Goal: Use online tool/utility: Utilize a website feature to perform a specific function

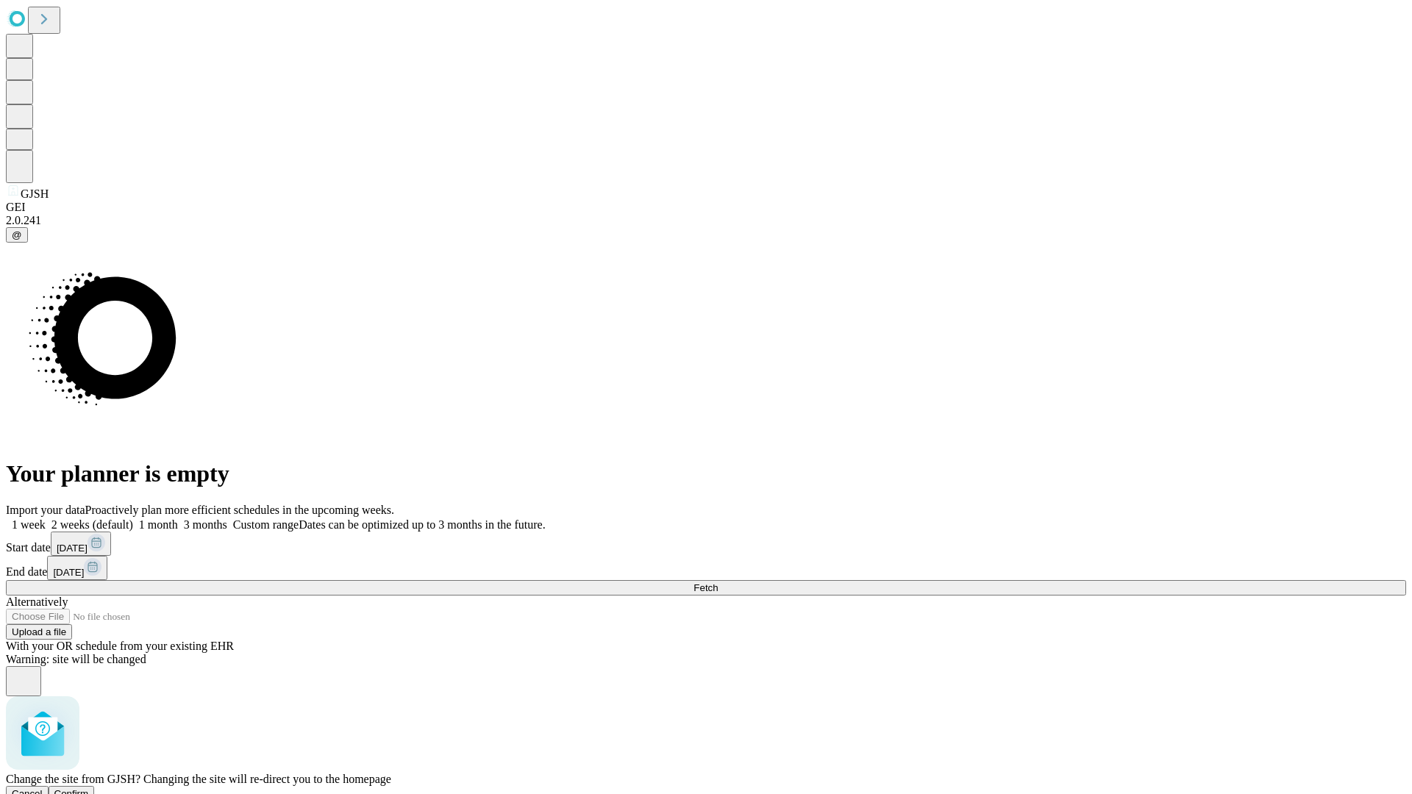
click at [89, 788] on span "Confirm" at bounding box center [71, 793] width 35 height 11
click at [46, 518] on label "1 week" at bounding box center [26, 524] width 40 height 12
click at [718, 582] on span "Fetch" at bounding box center [705, 587] width 24 height 11
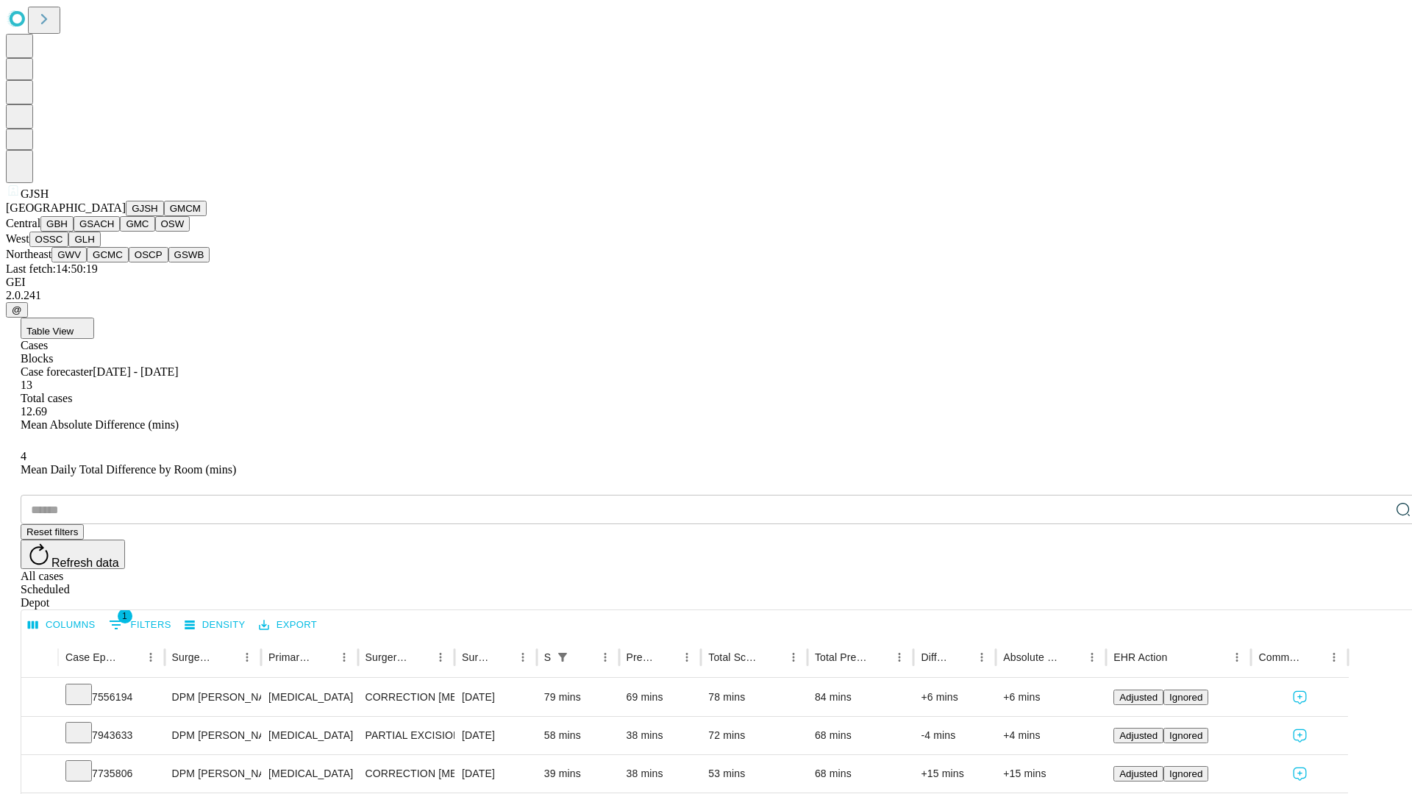
click at [164, 216] on button "GMCM" at bounding box center [185, 208] width 43 height 15
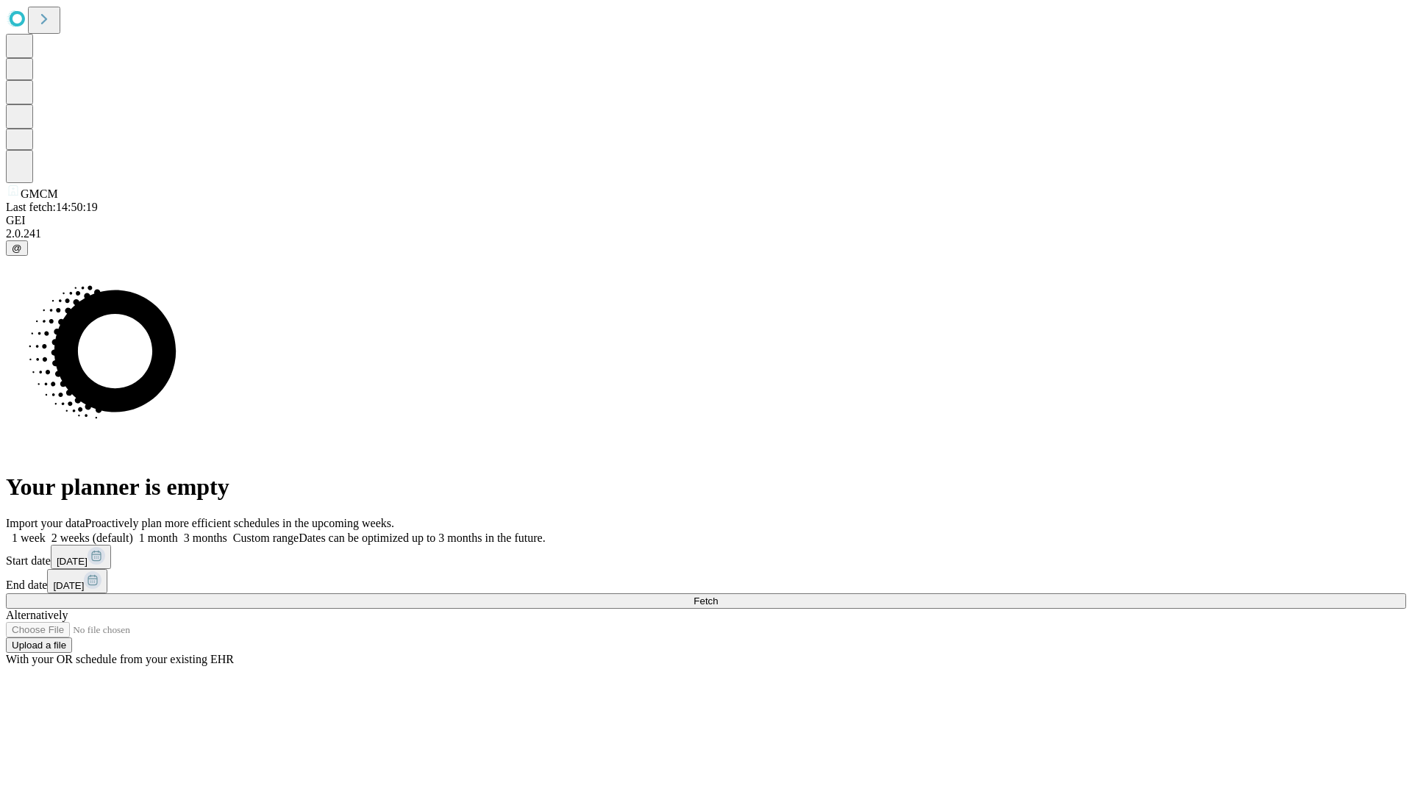
click at [46, 532] on label "1 week" at bounding box center [26, 538] width 40 height 12
click at [718, 596] on span "Fetch" at bounding box center [705, 601] width 24 height 11
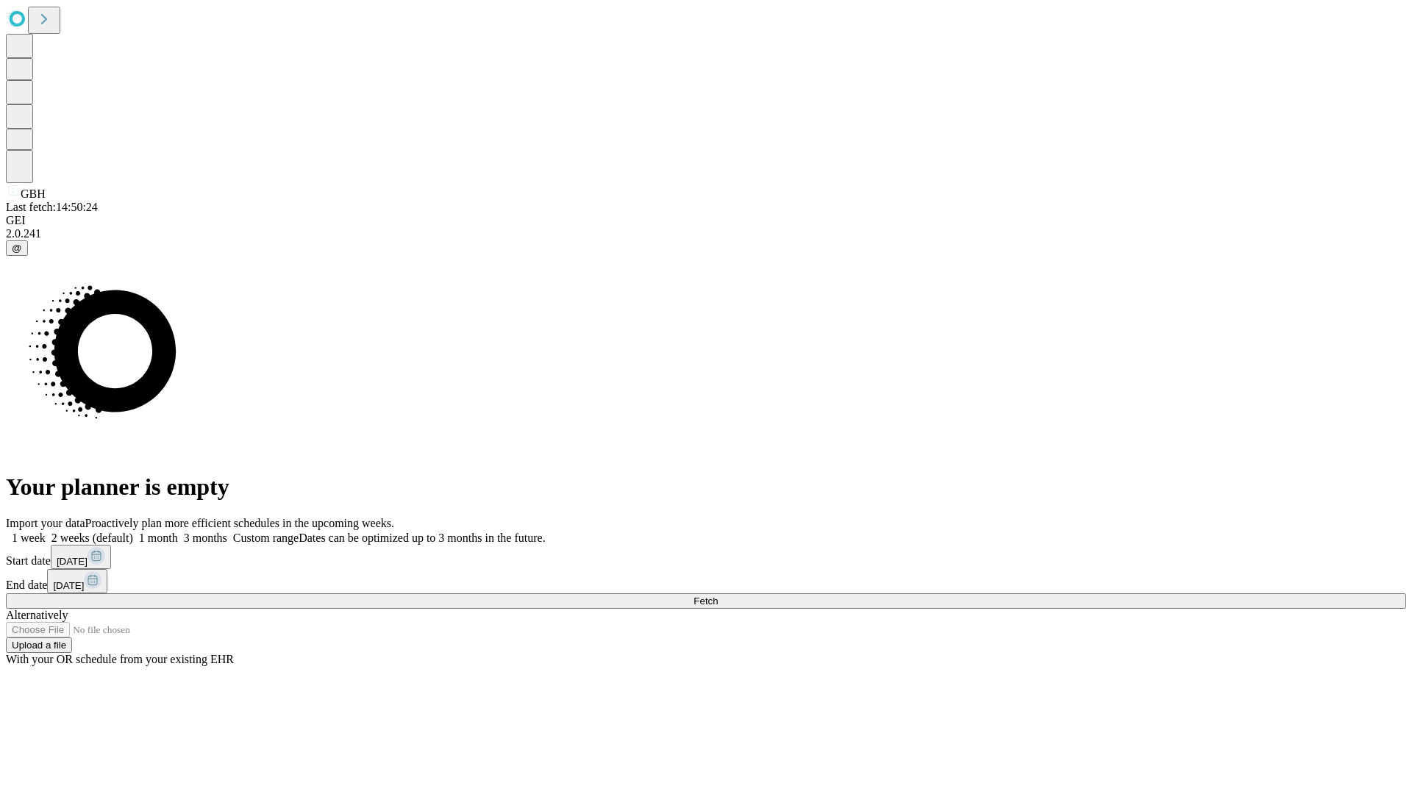
click at [46, 532] on label "1 week" at bounding box center [26, 538] width 40 height 12
click at [718, 596] on span "Fetch" at bounding box center [705, 601] width 24 height 11
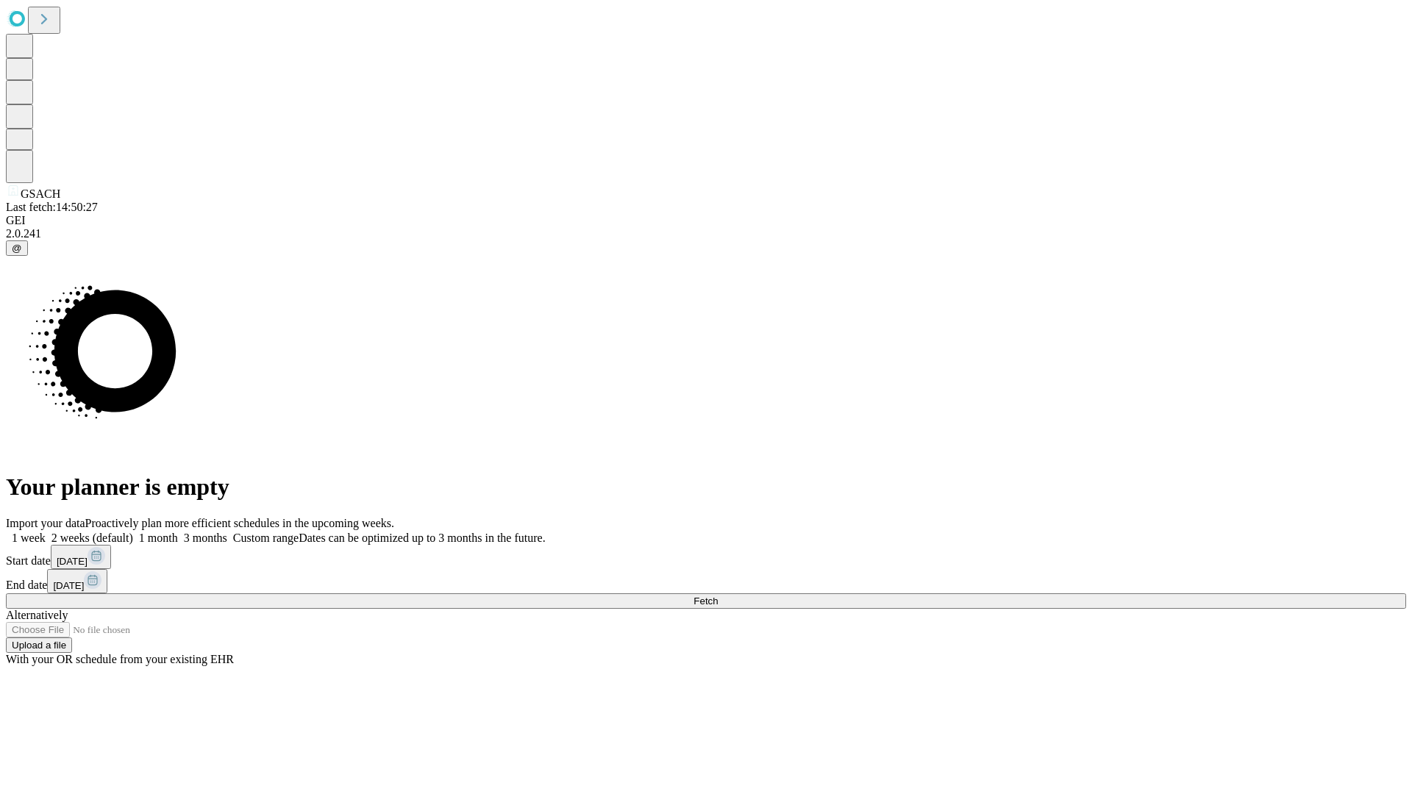
click at [46, 532] on label "1 week" at bounding box center [26, 538] width 40 height 12
click at [718, 596] on span "Fetch" at bounding box center [705, 601] width 24 height 11
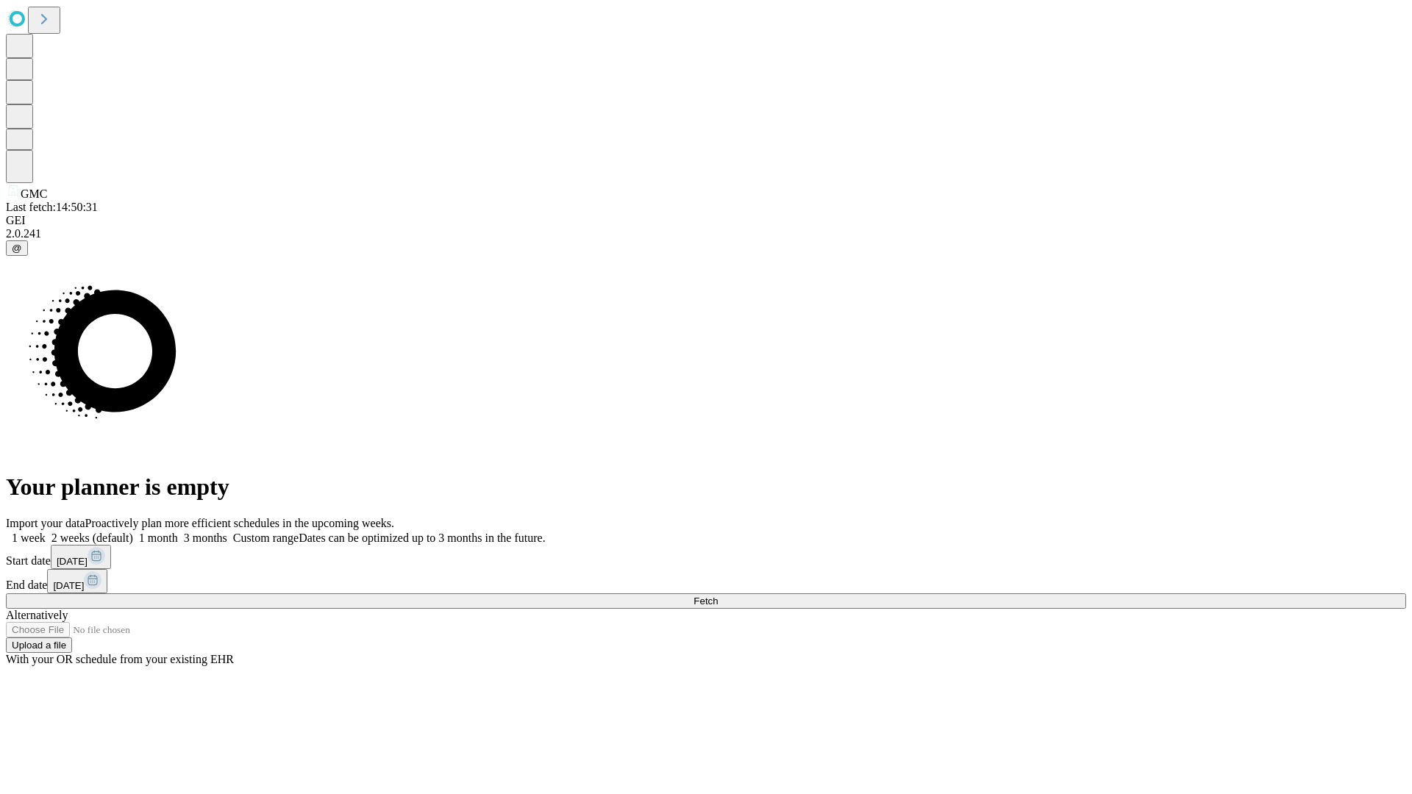
click at [718, 596] on span "Fetch" at bounding box center [705, 601] width 24 height 11
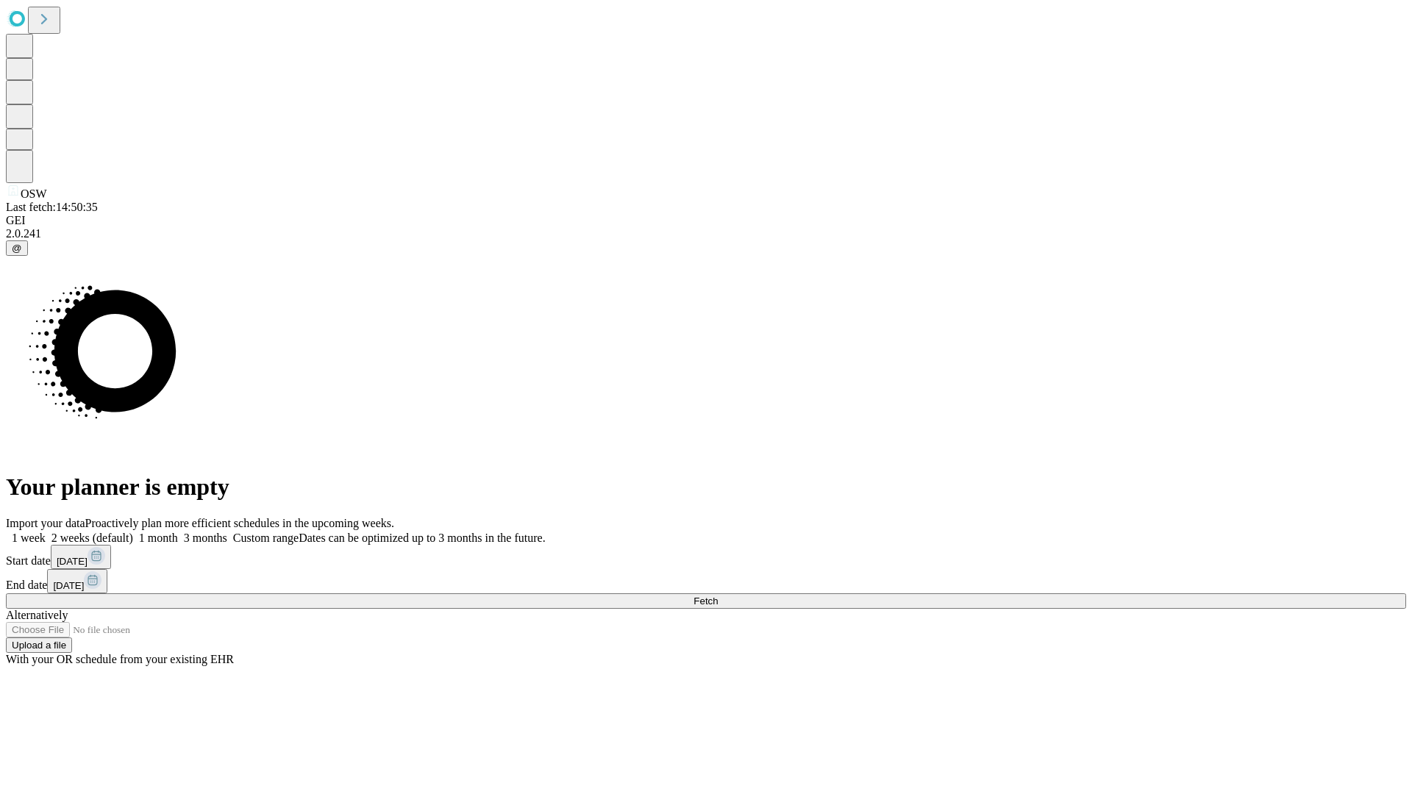
click at [46, 532] on label "1 week" at bounding box center [26, 538] width 40 height 12
click at [718, 596] on span "Fetch" at bounding box center [705, 601] width 24 height 11
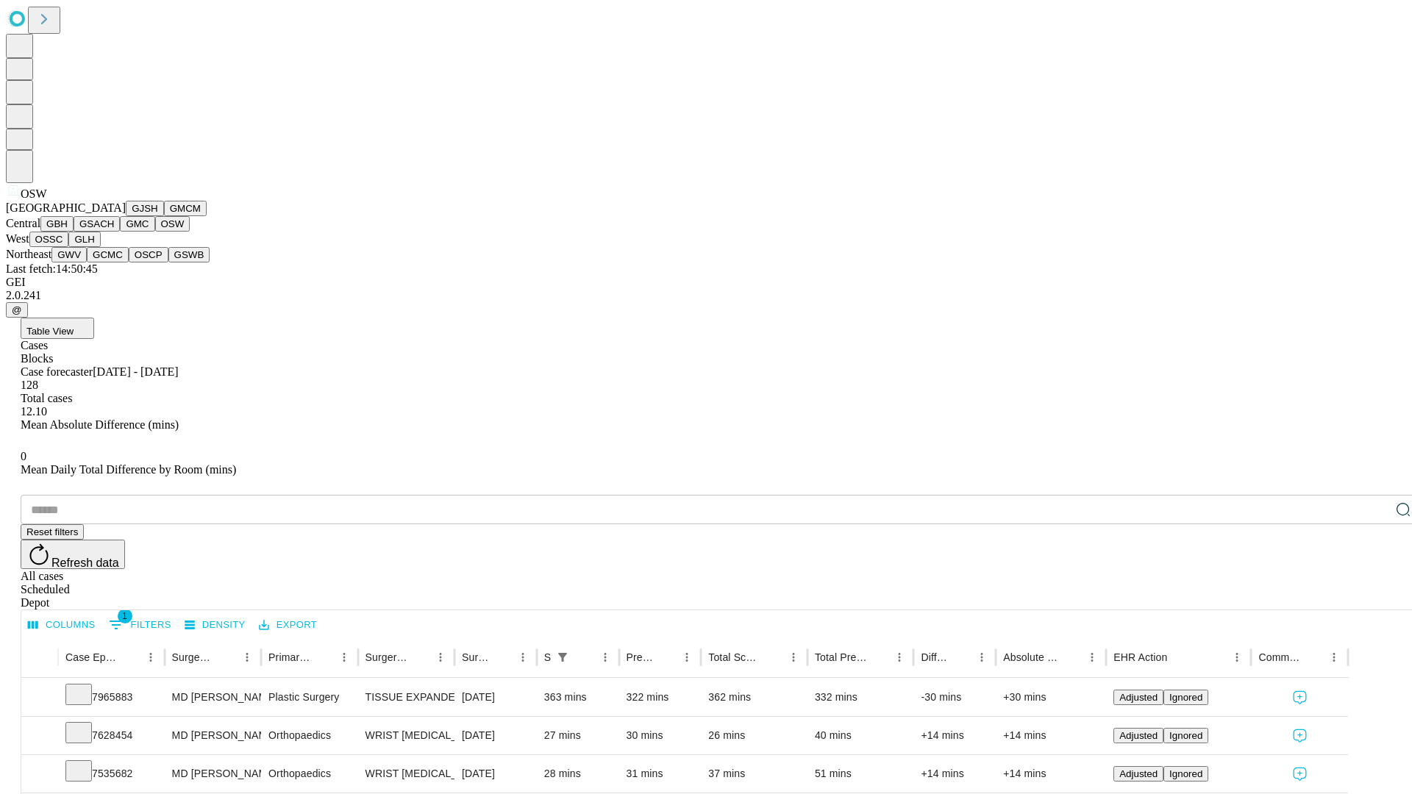
click at [69, 247] on button "OSSC" at bounding box center [49, 239] width 40 height 15
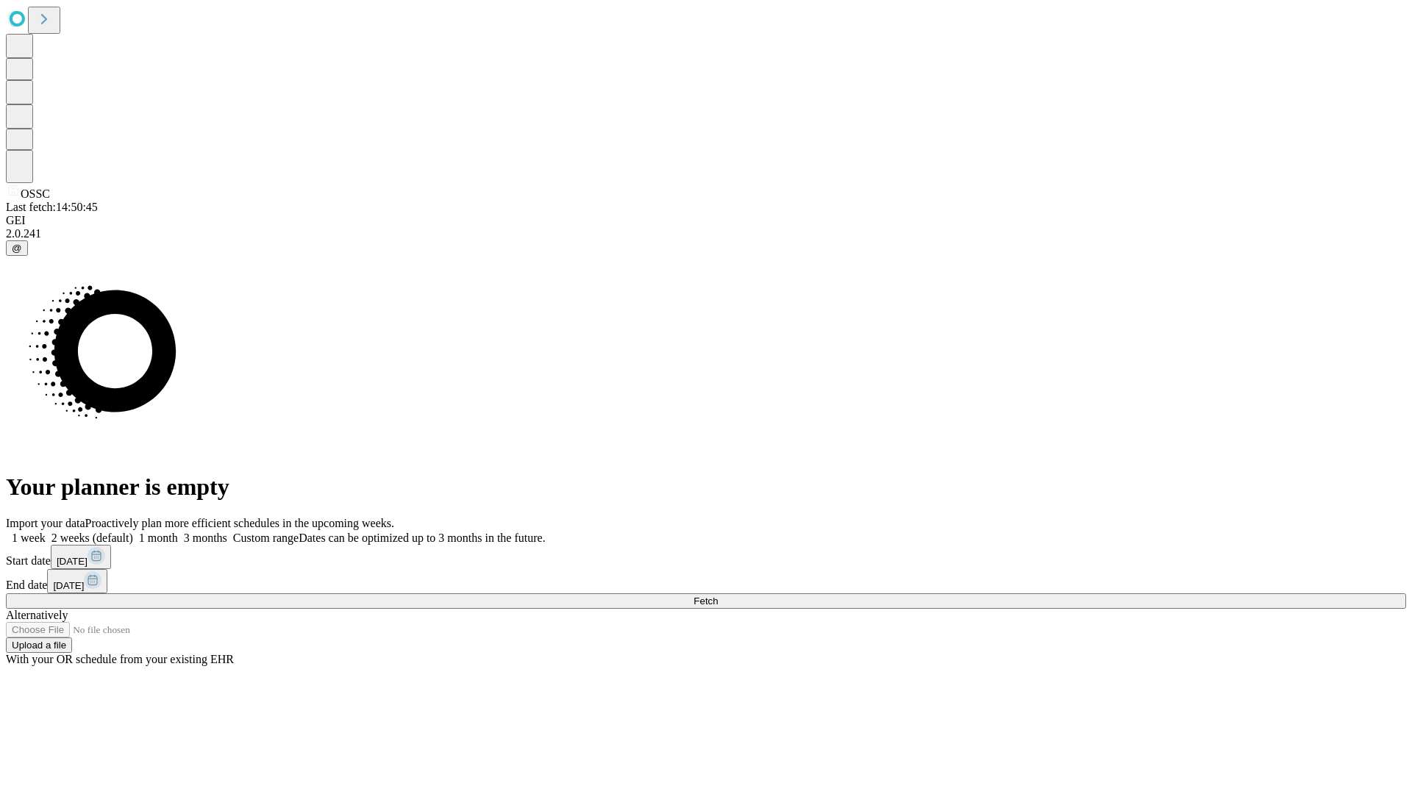
click at [46, 532] on label "1 week" at bounding box center [26, 538] width 40 height 12
click at [718, 596] on span "Fetch" at bounding box center [705, 601] width 24 height 11
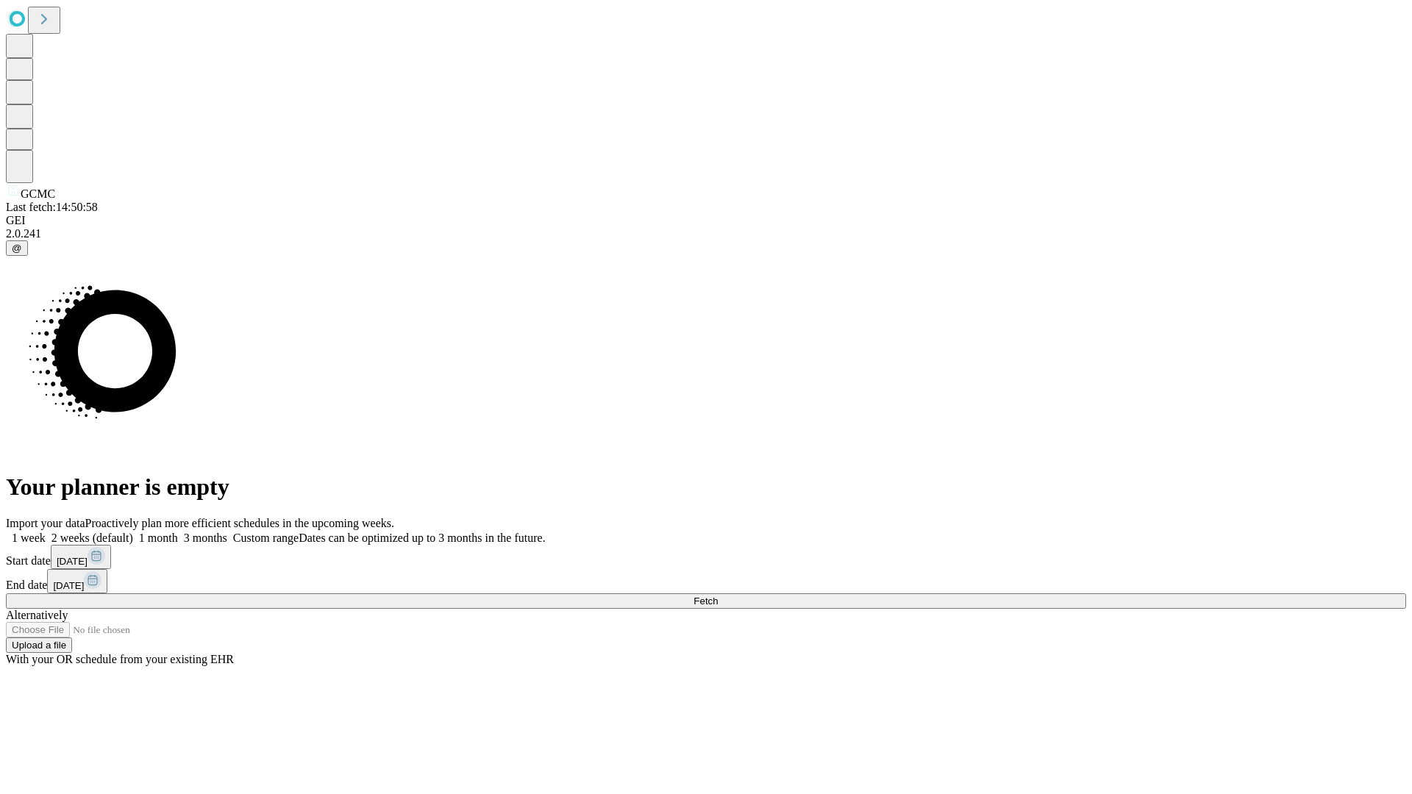
click at [718, 596] on span "Fetch" at bounding box center [705, 601] width 24 height 11
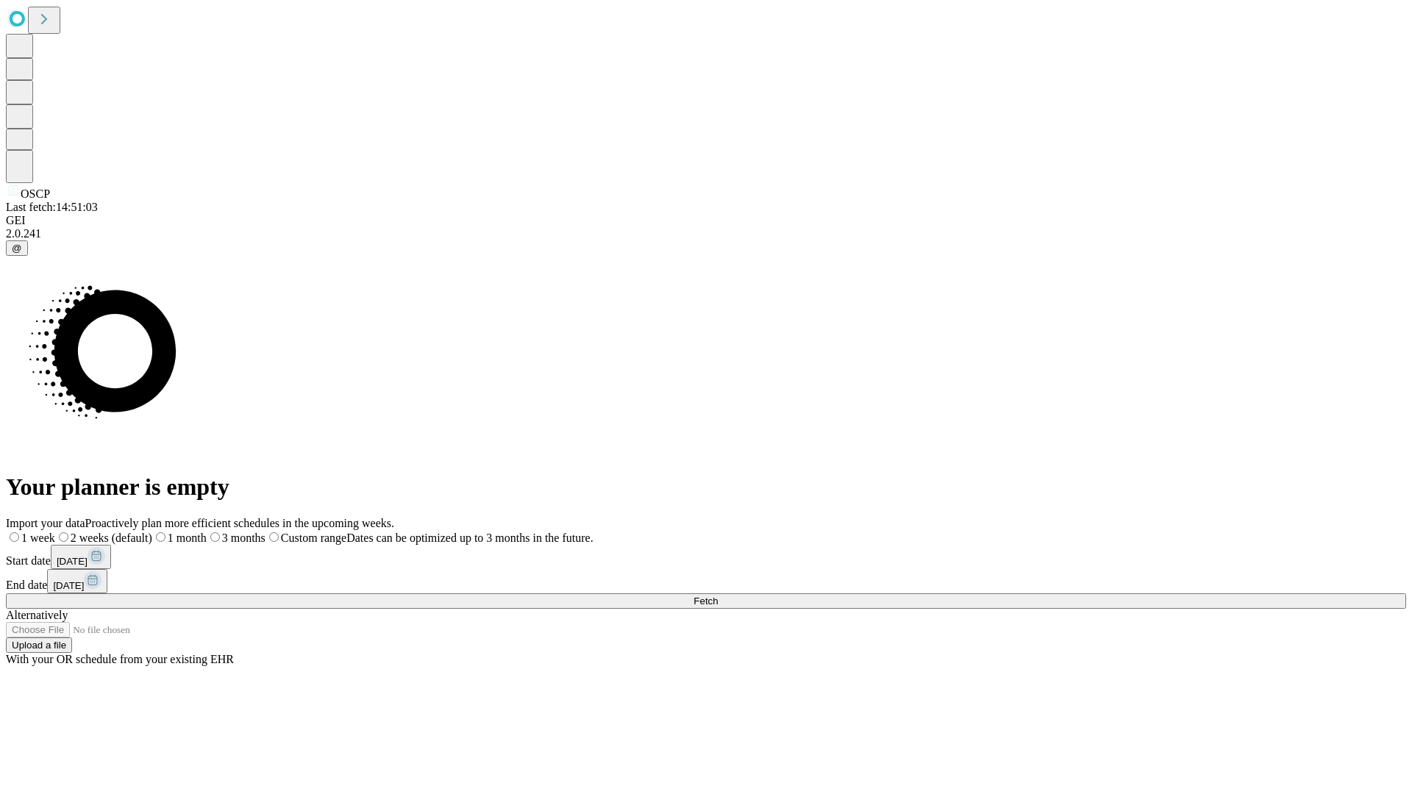
click at [55, 532] on label "1 week" at bounding box center [30, 538] width 49 height 12
click at [718, 596] on span "Fetch" at bounding box center [705, 601] width 24 height 11
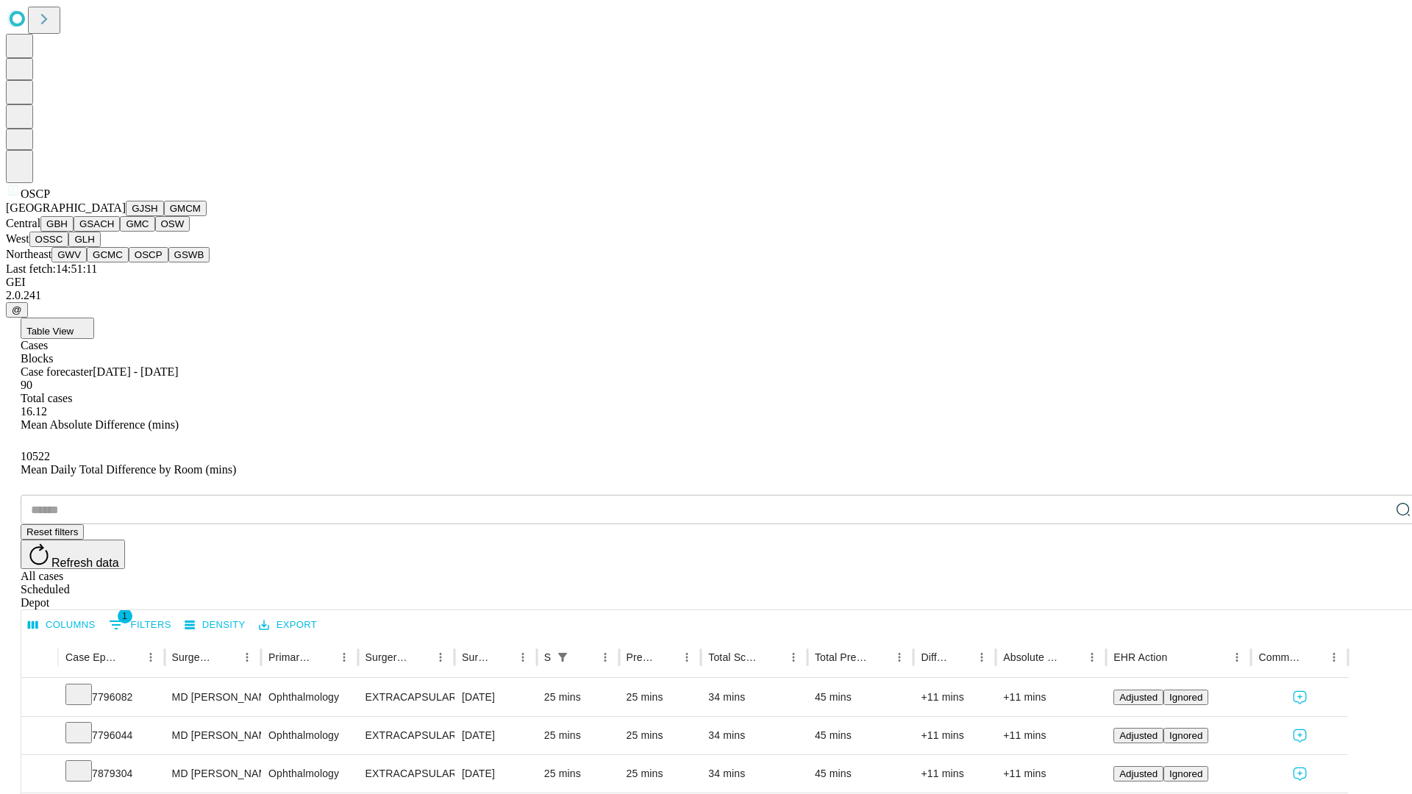
click at [168, 262] on button "GSWB" at bounding box center [189, 254] width 42 height 15
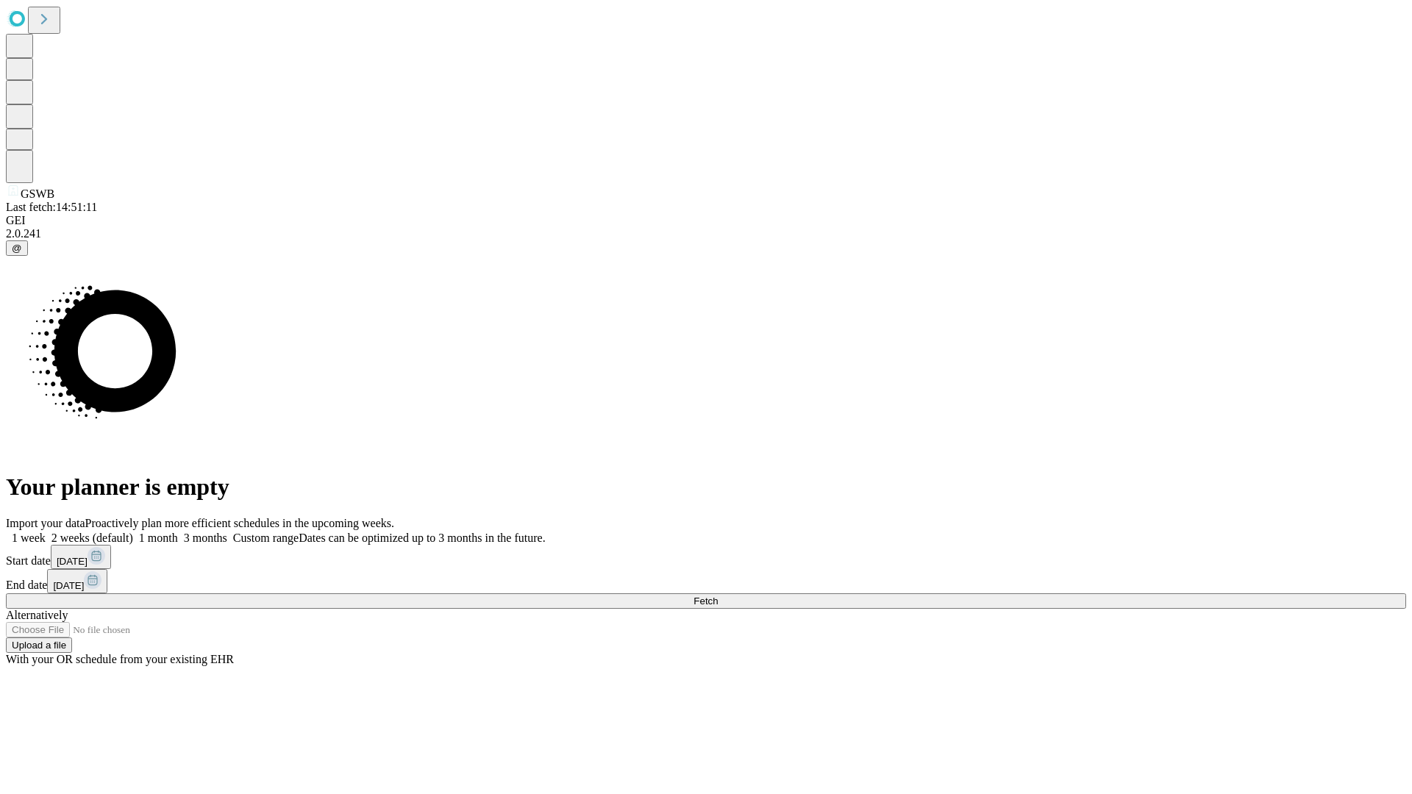
click at [718, 596] on span "Fetch" at bounding box center [705, 601] width 24 height 11
